Goal: Task Accomplishment & Management: Manage account settings

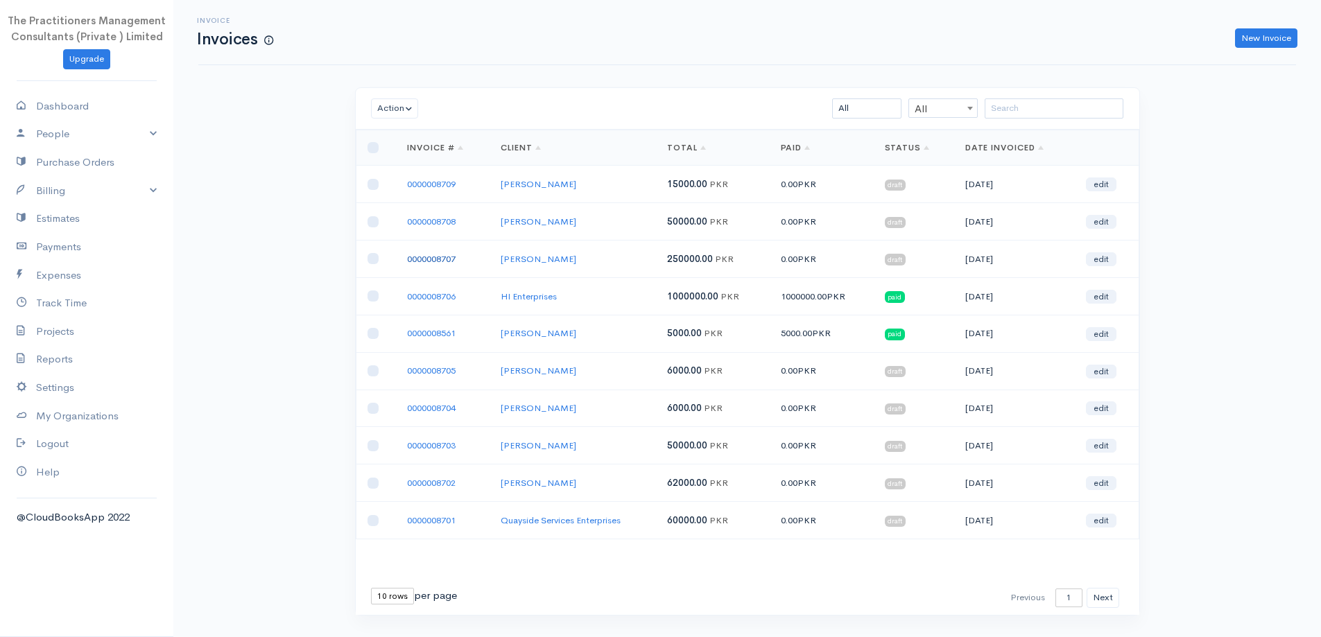
click at [437, 262] on link "0000008707" at bounding box center [431, 259] width 49 height 12
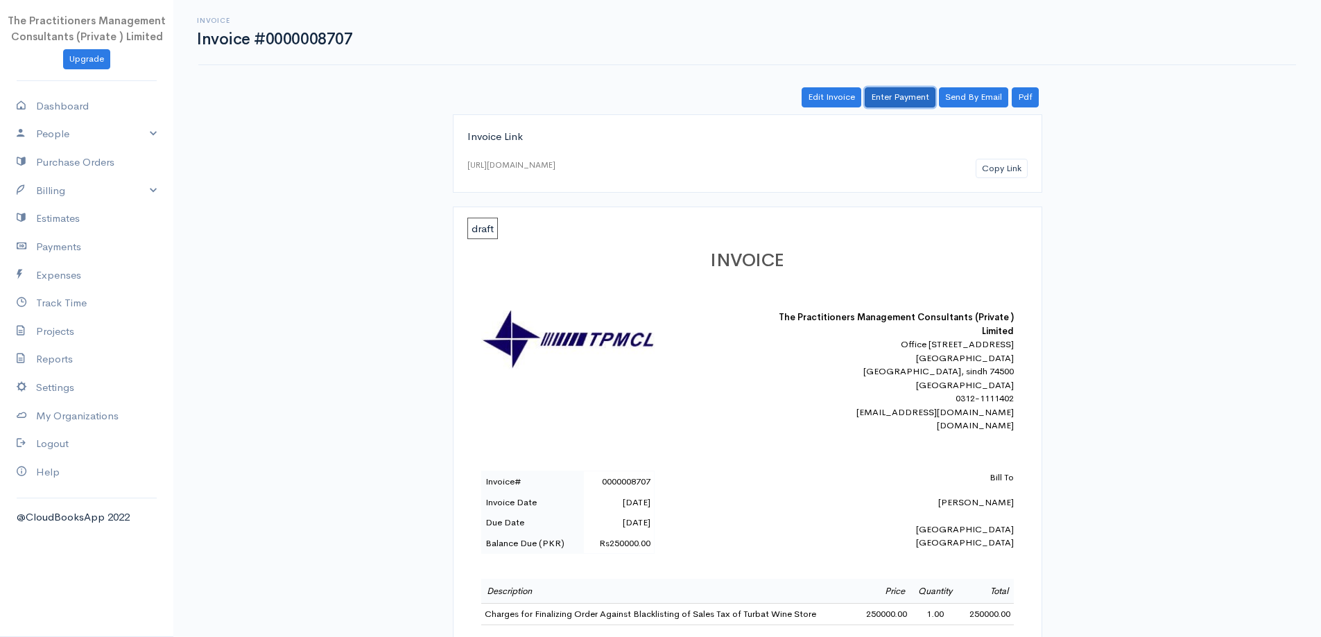
click at [874, 96] on link "Enter Payment" at bounding box center [899, 97] width 71 height 20
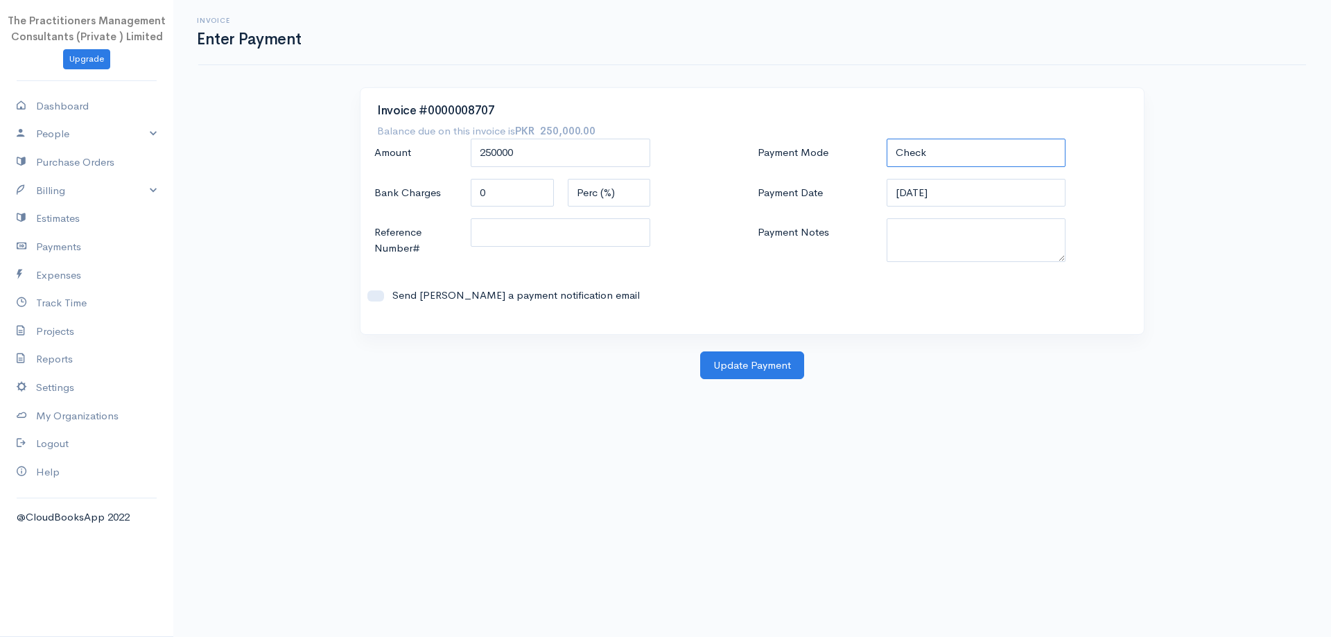
click at [918, 165] on select "Check Bank Transfer Credit Cash Debit ACH VISA MASTERCARD AMEX DISCOVER DINERS …" at bounding box center [977, 153] width 180 height 28
select select "Bank Transfer"
click at [887, 139] on select "Check Bank Transfer Credit Cash Debit ACH VISA MASTERCARD AMEX DISCOVER DINERS …" at bounding box center [977, 153] width 180 height 28
click at [935, 241] on textarea "Payment Notes" at bounding box center [977, 240] width 180 height 44
type textarea "5826"
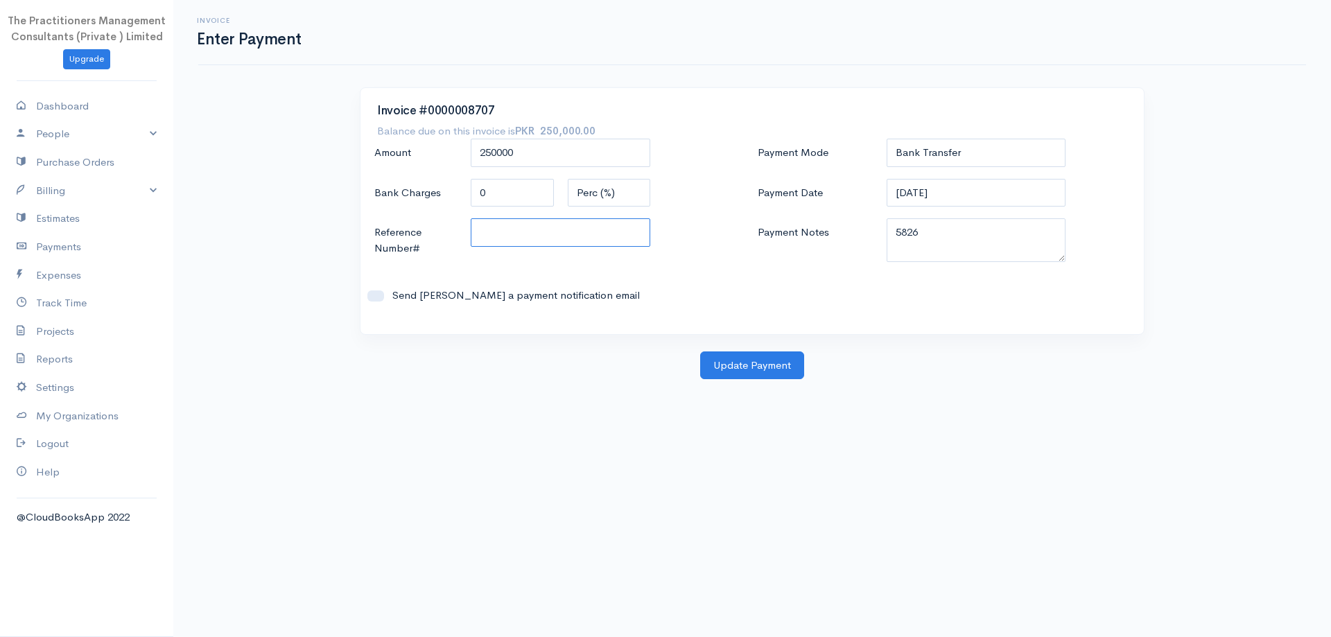
click at [593, 241] on input "Reference Number#" at bounding box center [561, 232] width 180 height 28
type input "5826"
click at [754, 366] on button "Update Payment" at bounding box center [752, 365] width 104 height 28
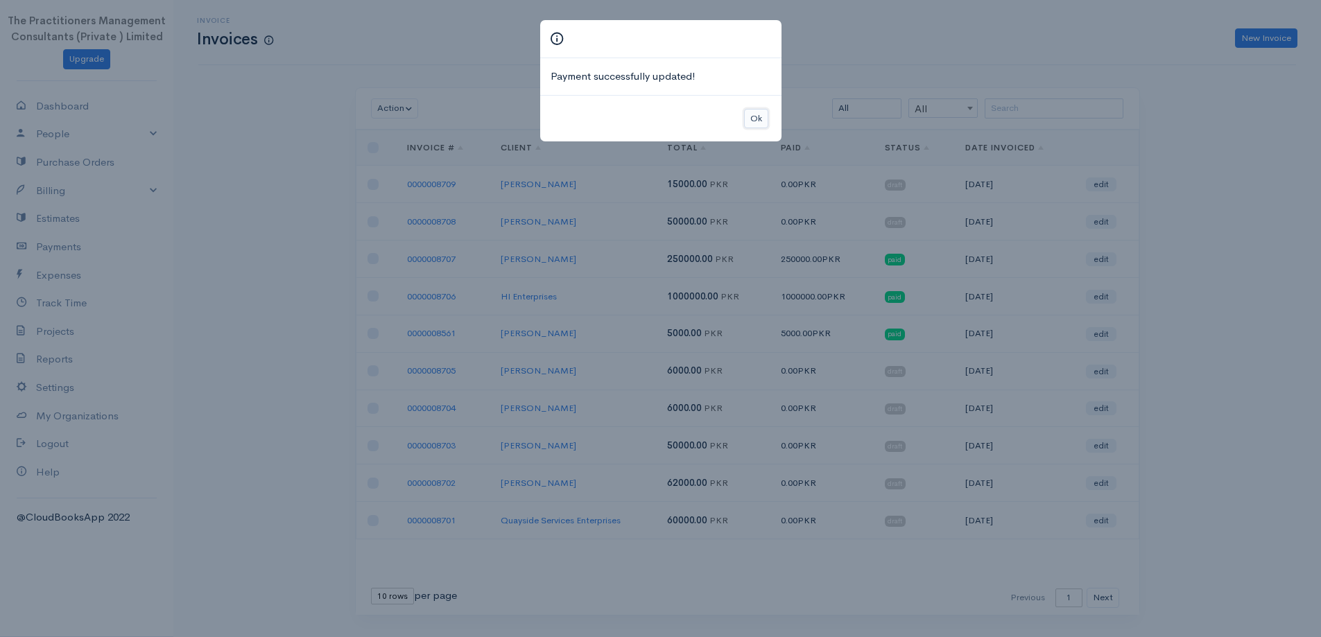
click at [751, 114] on button "Ok" at bounding box center [756, 119] width 24 height 20
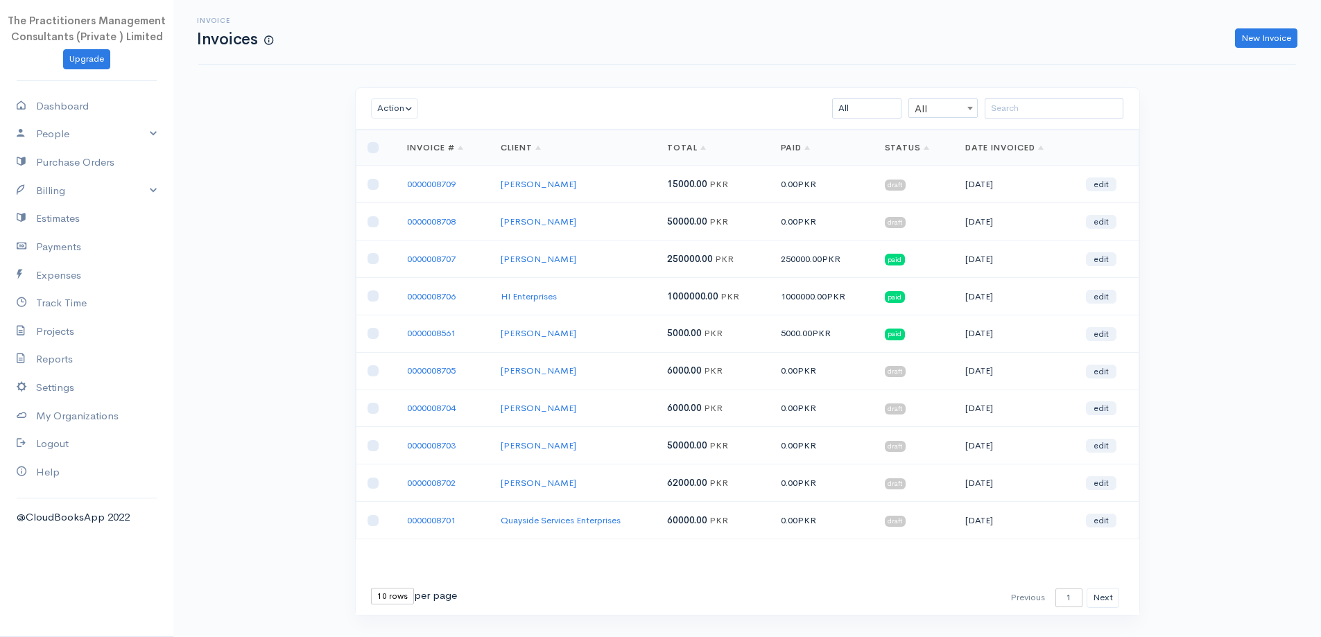
click at [353, 635] on div "Action Archive Delete Download PDF Send [PERSON_NAME] as Sent Mark Un-Sent Ente…" at bounding box center [747, 377] width 799 height 580
click at [1009, 114] on input "search" at bounding box center [1053, 108] width 139 height 20
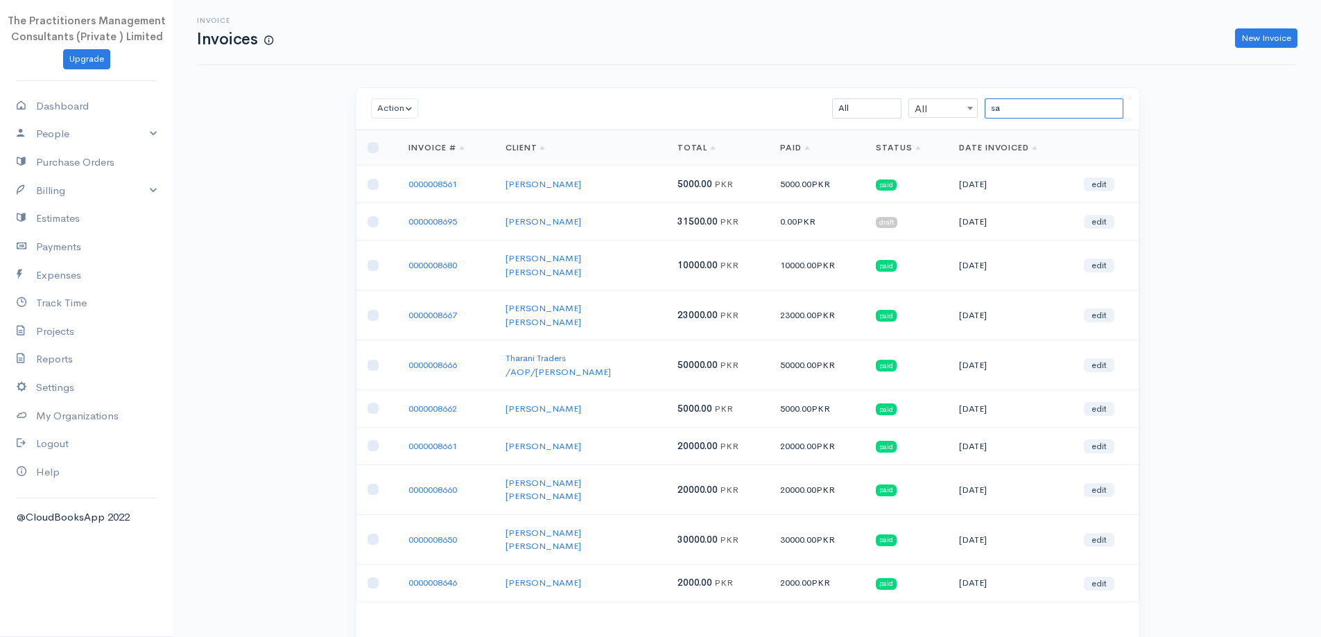
type input "s"
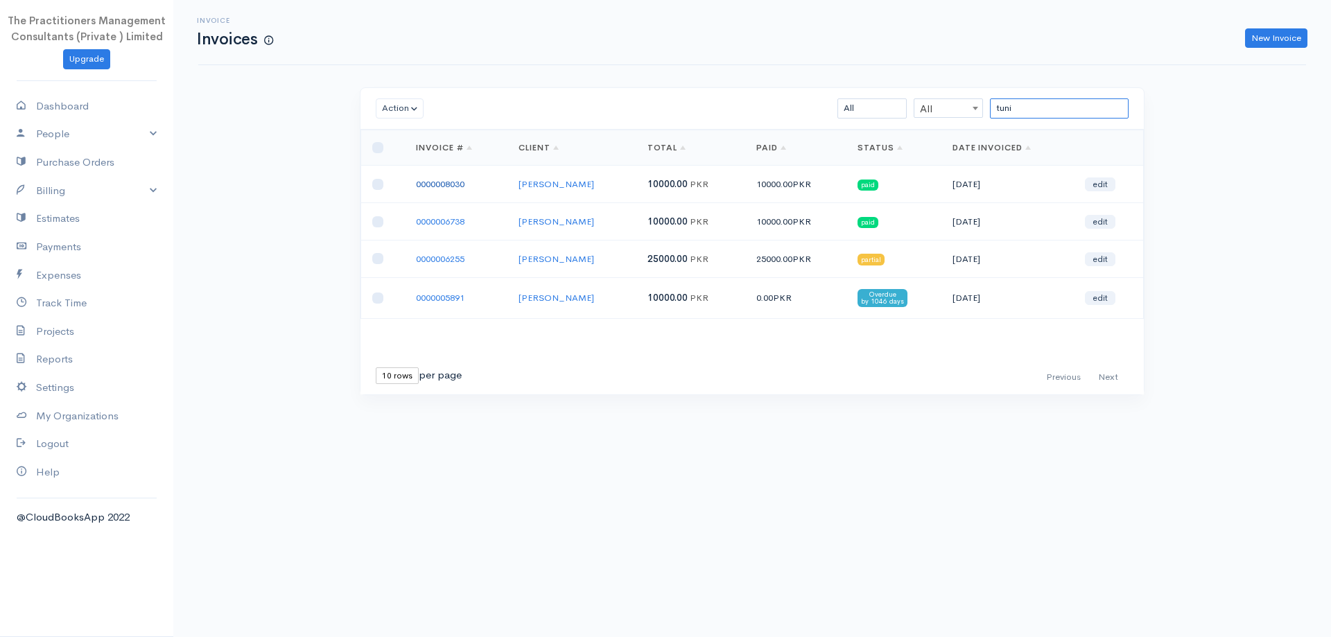
type input "tuni"
click at [460, 184] on link "0000008030" at bounding box center [440, 184] width 49 height 12
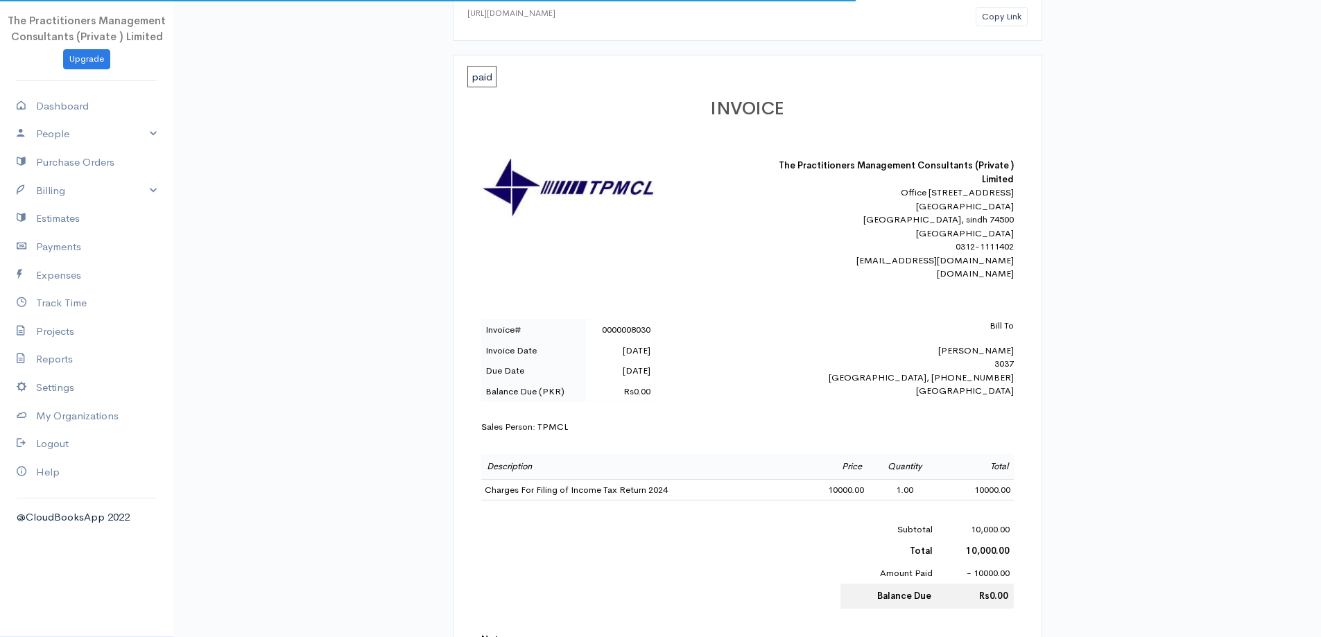
scroll to position [208, 0]
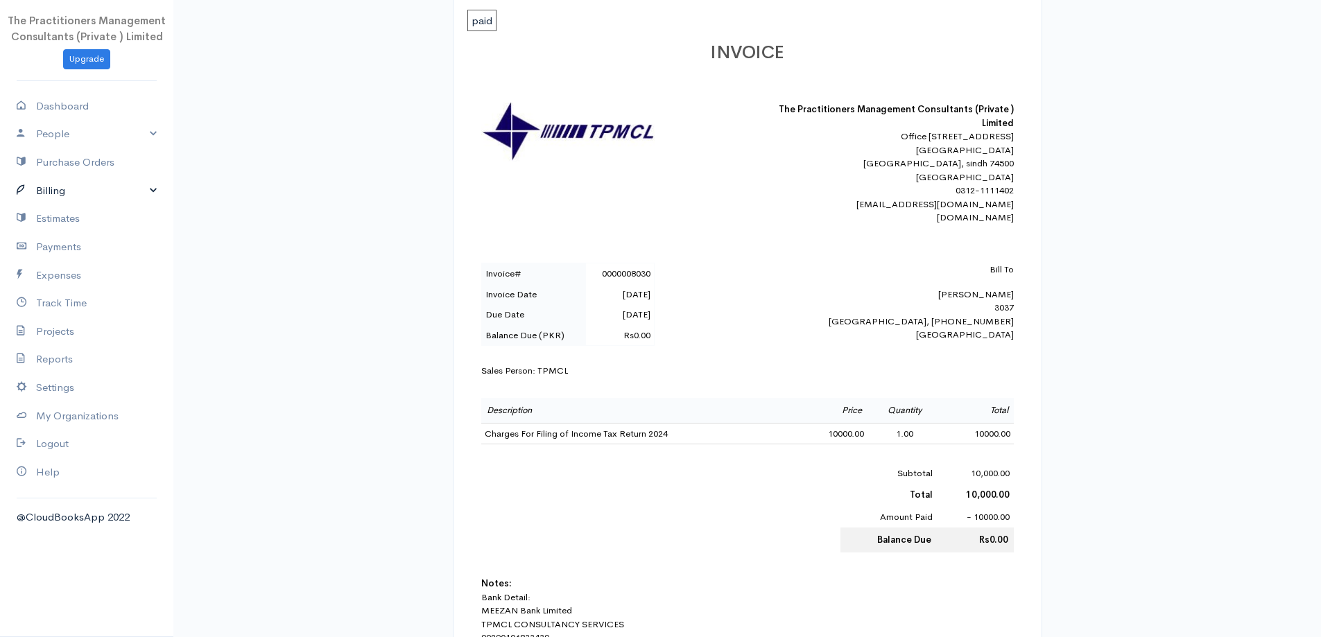
click at [42, 182] on link "Billing" at bounding box center [86, 191] width 173 height 28
click at [53, 211] on link "Invoice" at bounding box center [86, 217] width 173 height 25
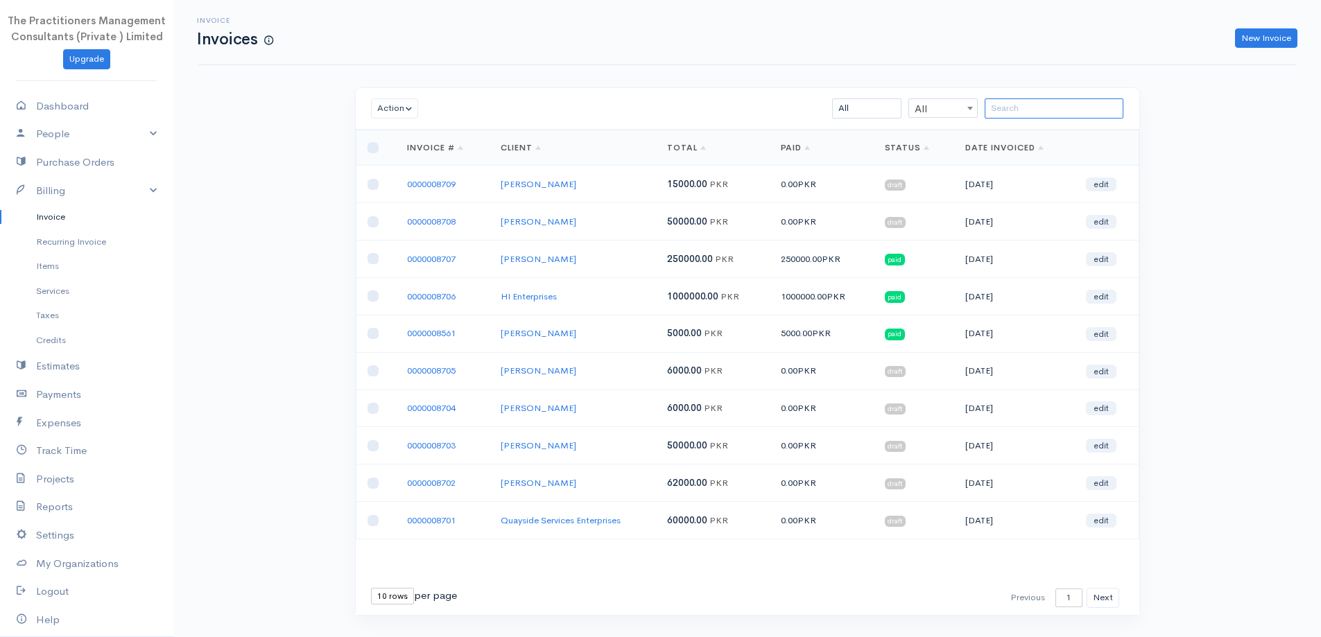
click at [1010, 112] on input "search" at bounding box center [1053, 108] width 139 height 20
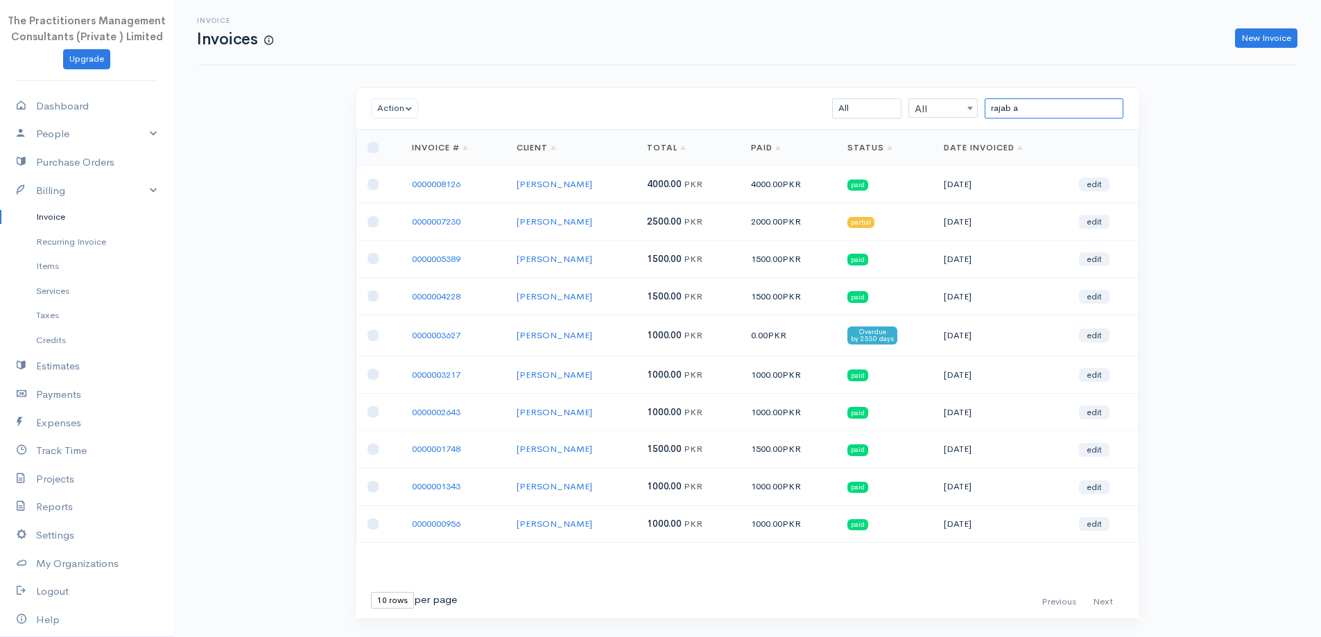
type input "rajab a"
